Goal: Download file/media

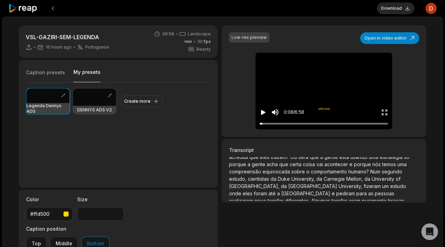
scroll to position [165, 0]
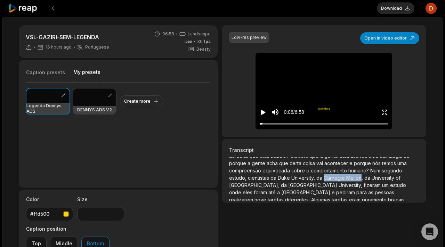
drag, startPoint x: 380, startPoint y: 170, endPoint x: 244, endPoint y: 176, distance: 136.3
click at [244, 176] on p "Eu sei que você vai ficar assustado com a informação de que comissões trazem me…" at bounding box center [324, 179] width 190 height 44
copy p "Carnegie Mellon"
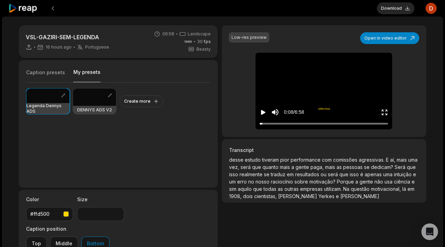
scroll to position [330, 0]
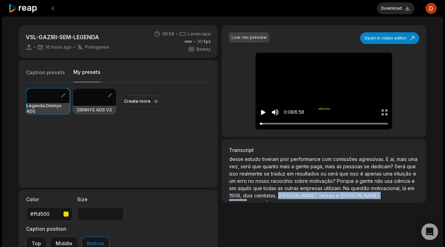
drag, startPoint x: 254, startPoint y: 187, endPoint x: 322, endPoint y: 186, distance: 67.8
click at [322, 186] on p "Eu sei que você vai ficar assustado com a informação de que comissões trazem me…" at bounding box center [324, 179] width 190 height 44
copy p "[PERSON_NAME] e [PERSON_NAME]"
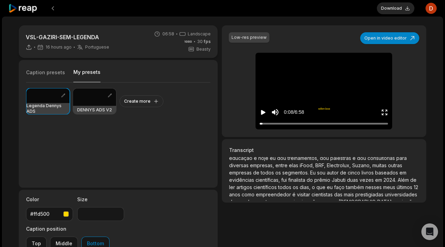
scroll to position [521, 0]
click at [389, 177] on span "2024." at bounding box center [390, 180] width 14 height 6
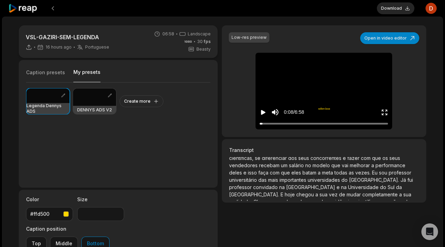
scroll to position [589, 0]
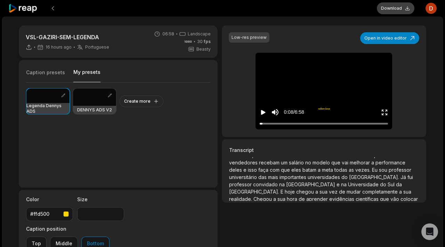
click at [395, 11] on button "Download" at bounding box center [396, 8] width 38 height 12
click at [33, 5] on icon at bounding box center [23, 8] width 30 height 9
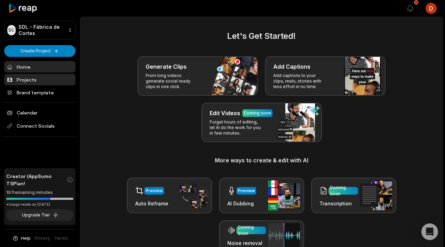
click at [44, 78] on link "Projects" at bounding box center [39, 79] width 71 height 11
